Goal: Complete application form

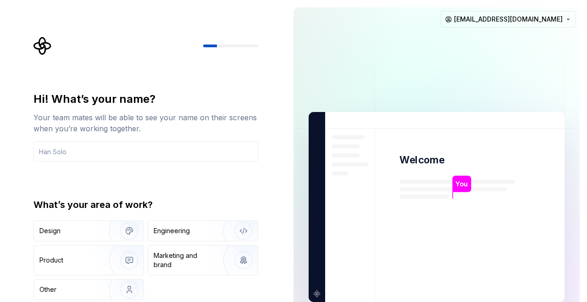
click at [159, 239] on div "Engineering" at bounding box center [203, 230] width 110 height 20
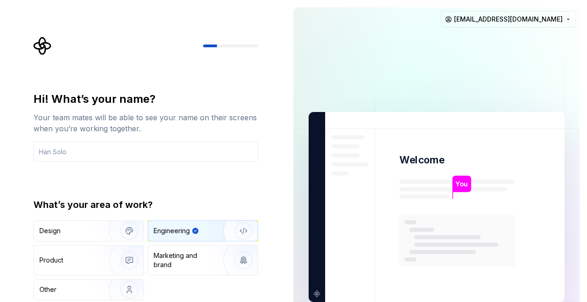
click at [55, 154] on input "text" at bounding box center [145, 151] width 225 height 20
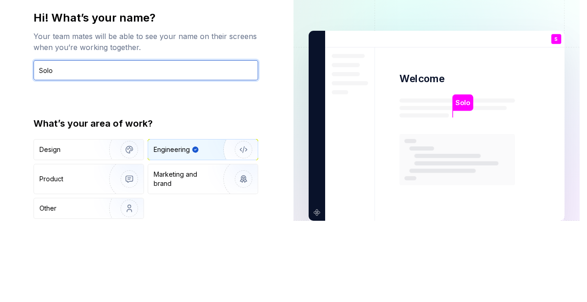
type input "Solo"
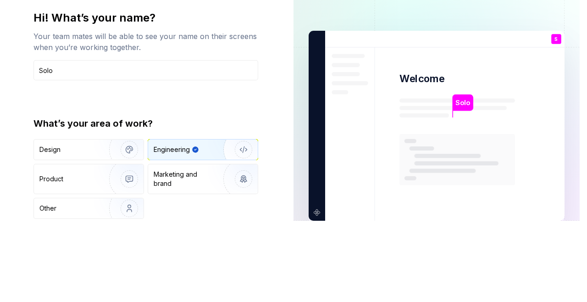
click at [13, 166] on div "Hi! What’s your name? Your team mates will be able to see your name on their sc…" at bounding box center [143, 206] width 286 height 413
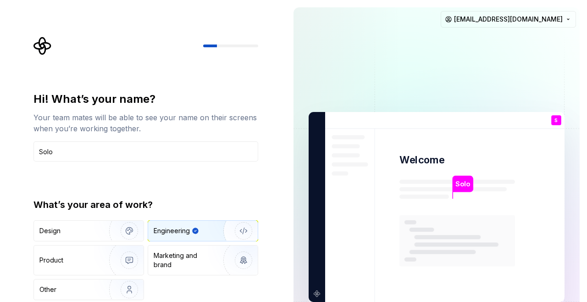
click at [54, 180] on div "Hi! What’s your name? Your team mates will be able to see your name on their sc…" at bounding box center [145, 196] width 225 height 208
click at [71, 151] on input "Solo" at bounding box center [145, 151] width 225 height 20
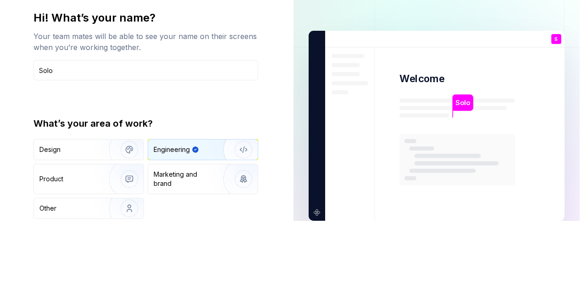
click at [12, 178] on div "Hi! What’s your name? Your team mates will be able to see your name on their sc…" at bounding box center [143, 206] width 286 height 413
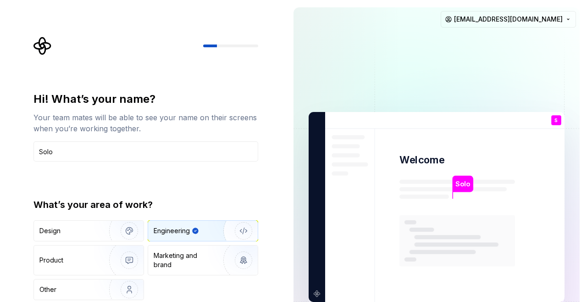
click at [143, 169] on div "Hi! What’s your name? Your team mates will be able to see your name on their sc…" at bounding box center [145, 196] width 225 height 208
click at [98, 227] on img "button" at bounding box center [123, 230] width 59 height 61
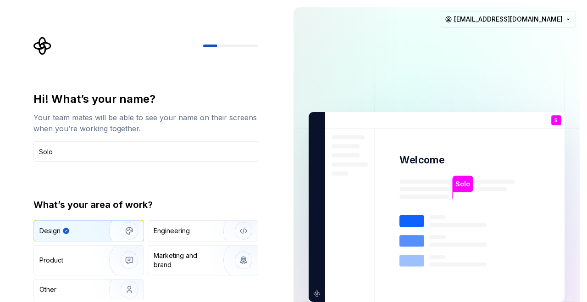
click at [174, 229] on div "Engineering" at bounding box center [172, 230] width 36 height 9
